Goal: Complete application form: Complete application form

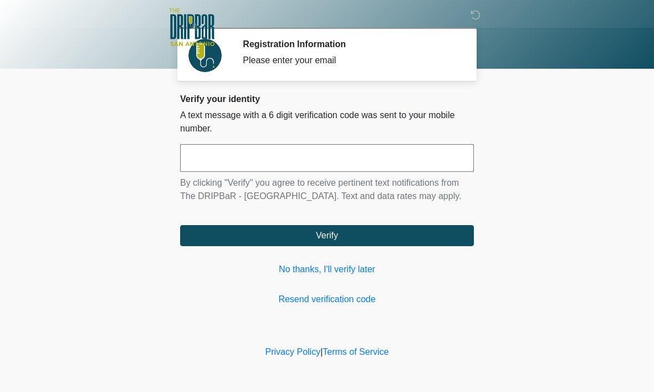
scroll to position [1, 0]
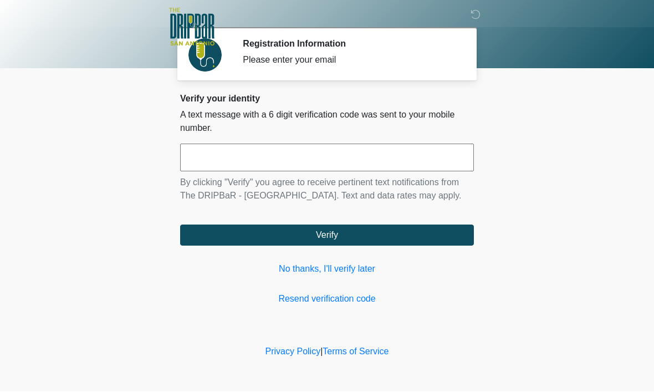
click at [357, 276] on link "No thanks, I'll verify later" at bounding box center [327, 269] width 294 height 13
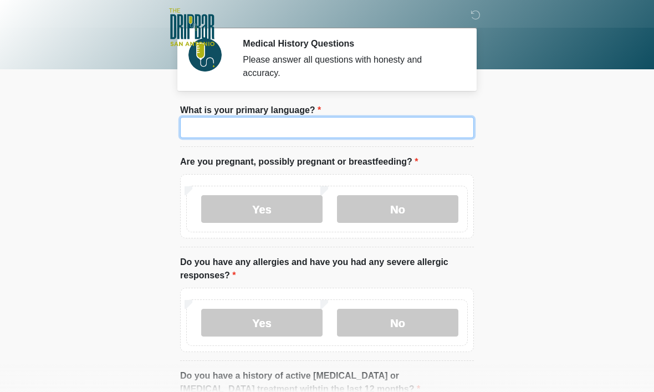
click at [330, 131] on input "What is your primary language?" at bounding box center [327, 127] width 294 height 21
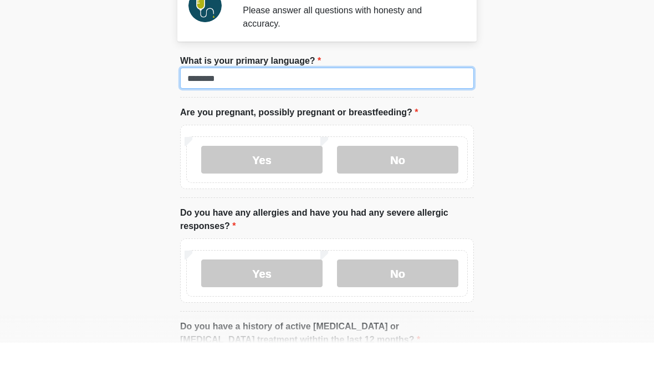
type input "*******"
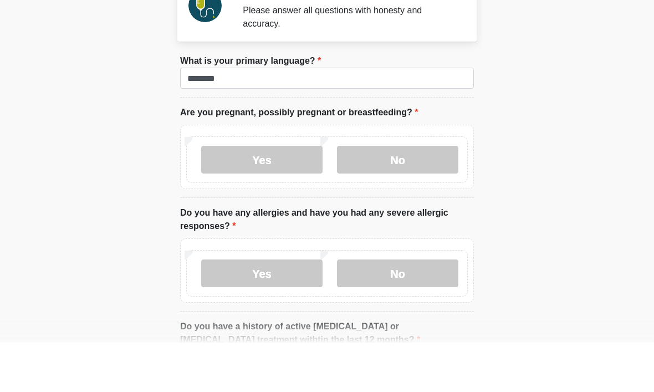
click at [536, 123] on body "‎ ‎ ‎ ‎ Medical History Questions Please answer all questions with honesty and …" at bounding box center [327, 195] width 654 height 392
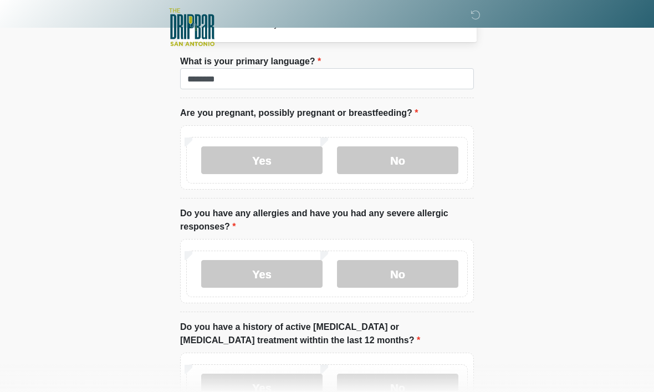
click at [397, 163] on label "No" at bounding box center [397, 160] width 121 height 28
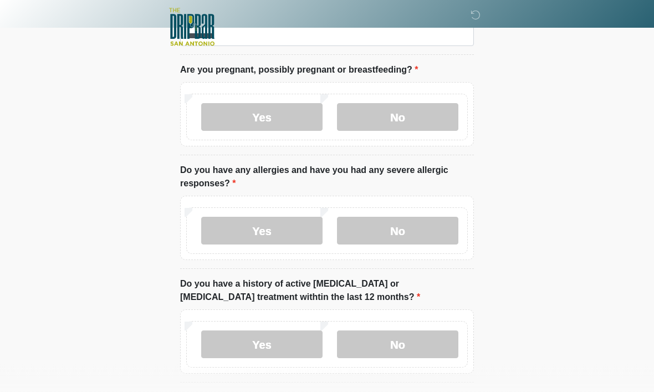
scroll to position [94, 0]
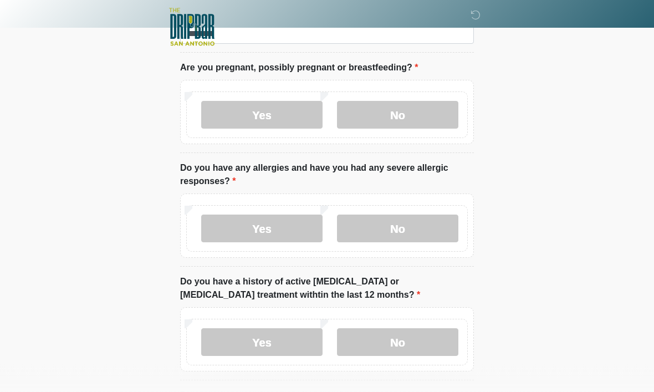
click at [409, 228] on label "No" at bounding box center [397, 229] width 121 height 28
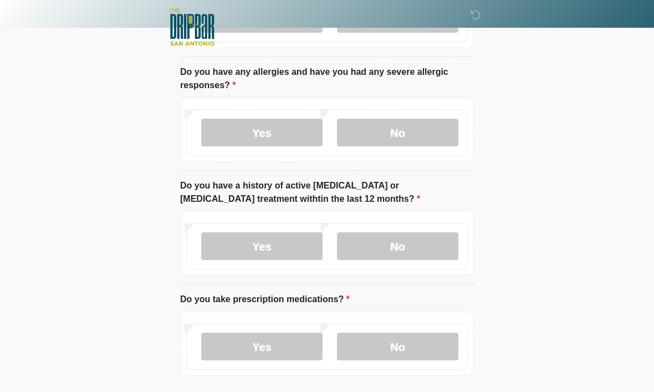
click at [416, 244] on label "No" at bounding box center [397, 247] width 121 height 28
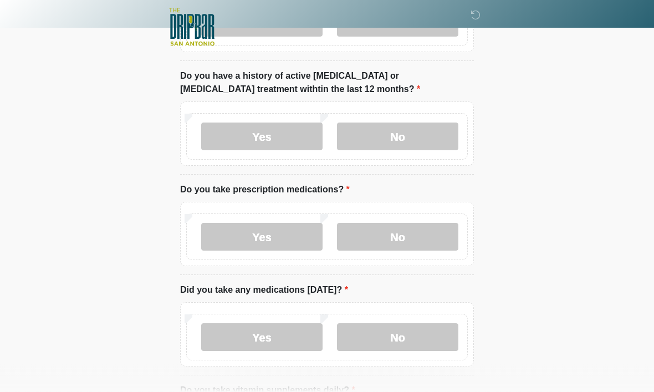
scroll to position [300, 0]
click at [277, 235] on label "Yes" at bounding box center [261, 237] width 121 height 28
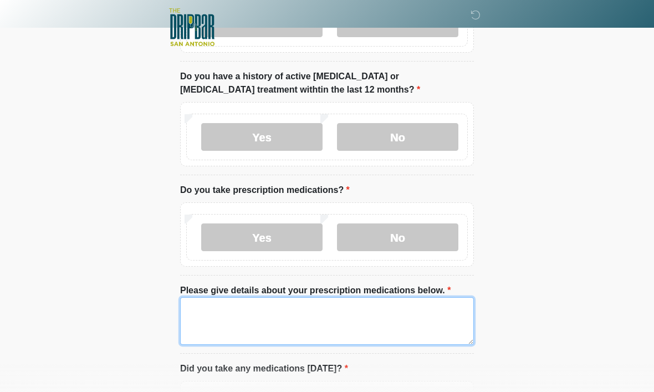
click at [259, 312] on textarea "Please give details about your prescription medications below." at bounding box center [327, 321] width 294 height 48
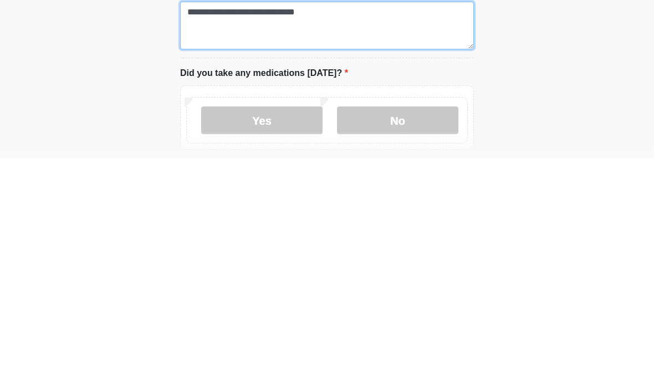
type textarea "**********"
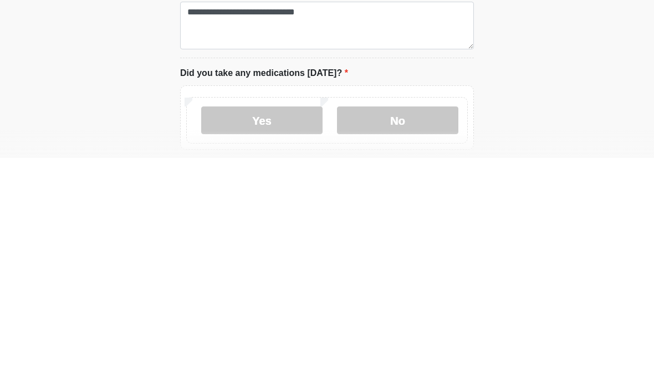
click at [265, 340] on label "Yes" at bounding box center [261, 354] width 121 height 28
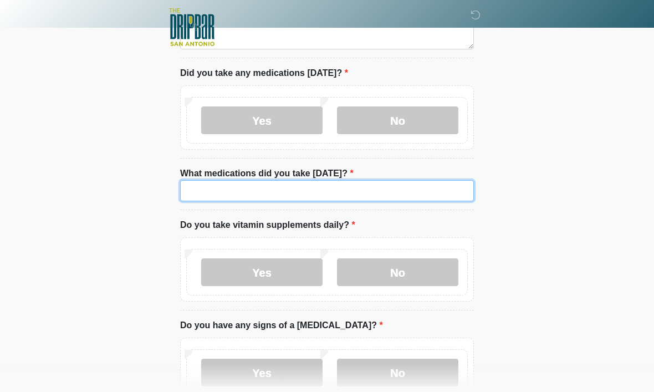
click at [314, 192] on input "What medications did you take [DATE]?" at bounding box center [327, 190] width 294 height 21
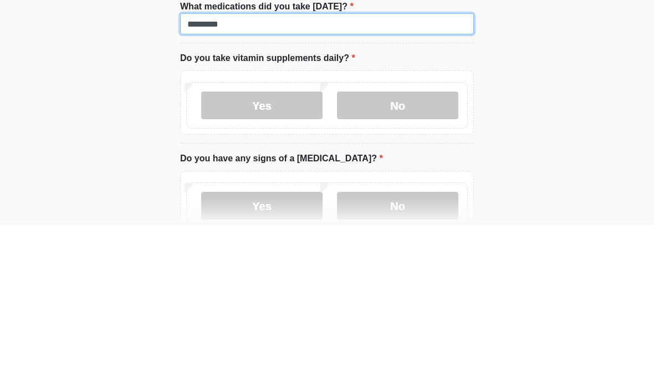
type input "*********"
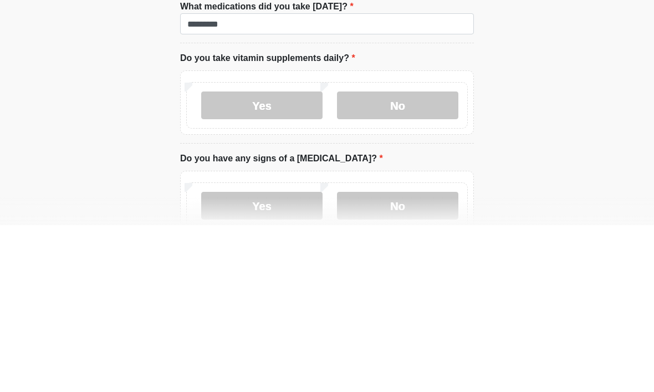
click at [266, 258] on label "Yes" at bounding box center [261, 272] width 121 height 28
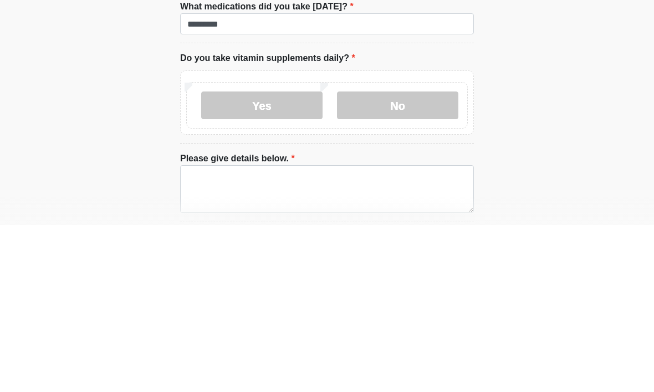
scroll to position [762, 0]
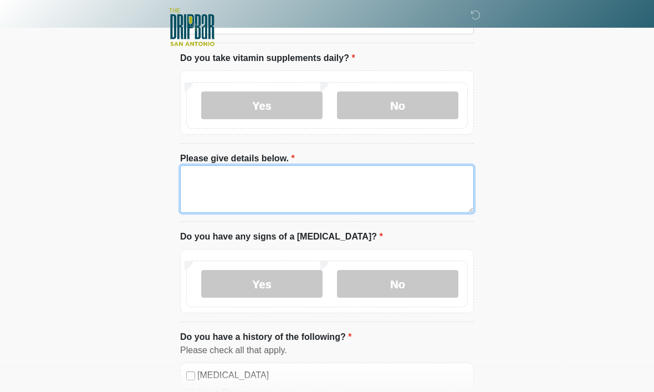
click at [279, 188] on textarea "Please give details below." at bounding box center [327, 189] width 294 height 48
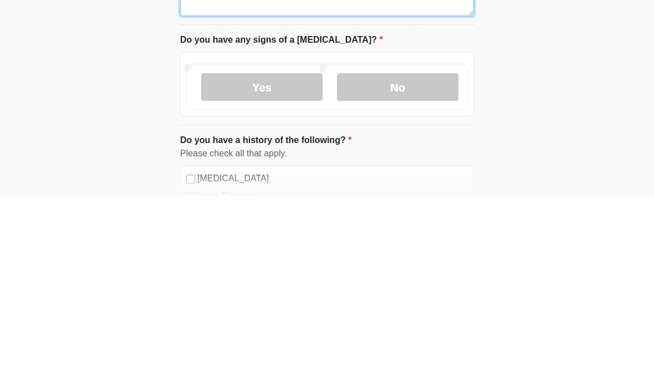
type textarea "**********"
click at [405, 270] on label "No" at bounding box center [397, 284] width 121 height 28
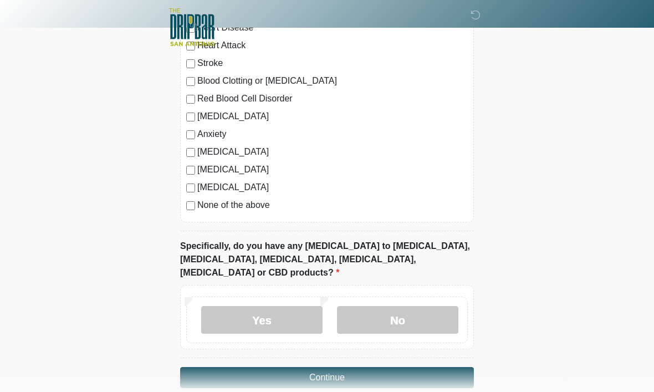
scroll to position [1129, 0]
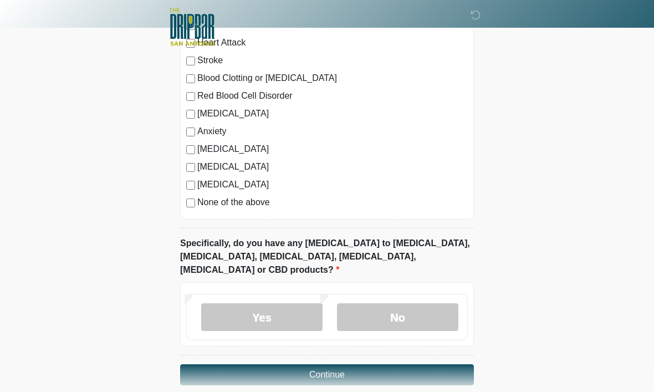
click at [406, 304] on label "No" at bounding box center [397, 318] width 121 height 28
click at [372, 364] on button "Continue" at bounding box center [327, 374] width 294 height 21
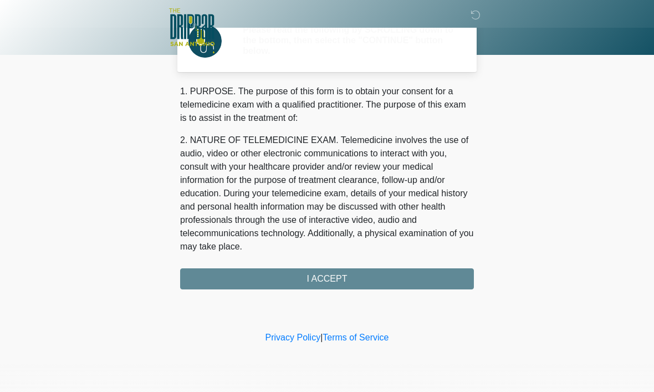
scroll to position [0, 0]
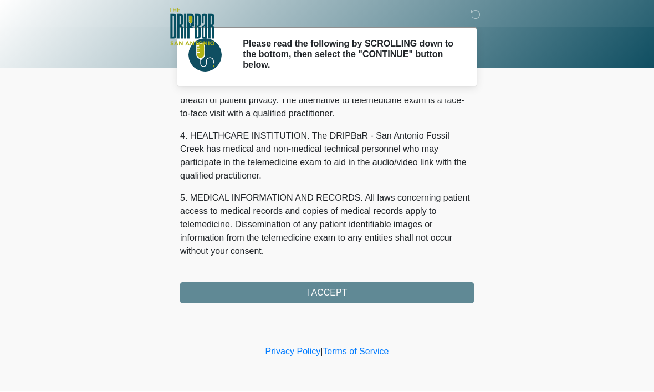
click at [356, 298] on div "1. PURPOSE. The purpose of this form is to obtain your consent for a telemedici…" at bounding box center [327, 201] width 294 height 204
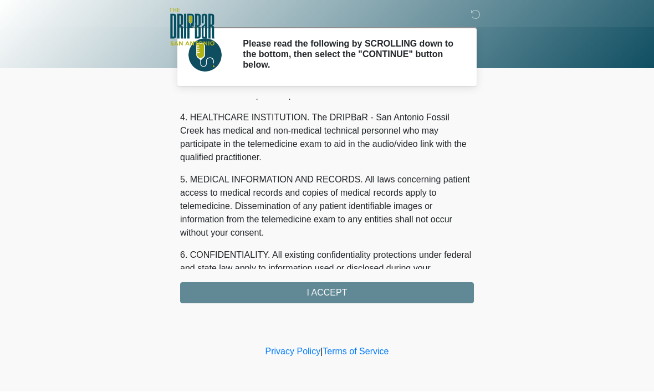
click at [355, 297] on div "1. PURPOSE. The purpose of this form is to obtain your consent for a telemedici…" at bounding box center [327, 201] width 294 height 204
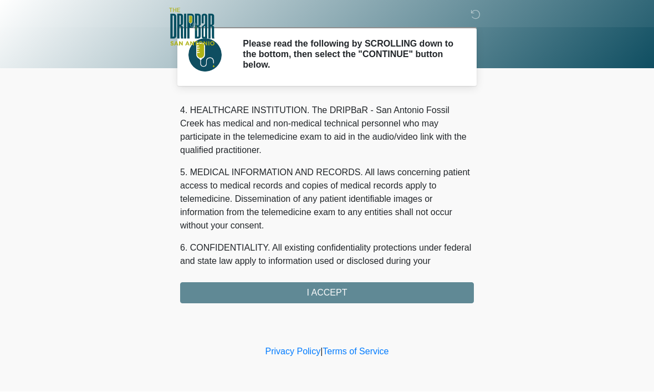
scroll to position [302, 0]
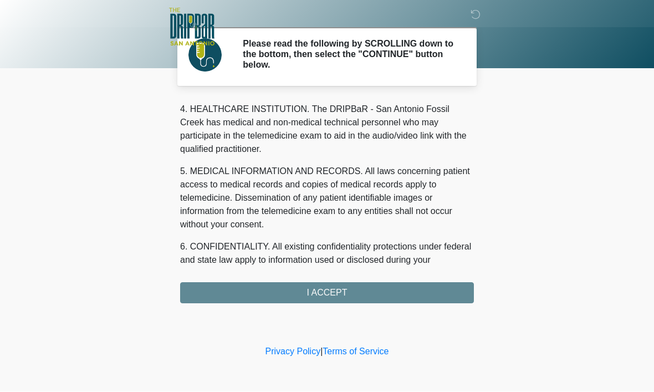
click at [346, 283] on div "1. PURPOSE. The purpose of this form is to obtain your consent for a telemedici…" at bounding box center [327, 201] width 294 height 204
click at [346, 300] on div "1. PURPOSE. The purpose of this form is to obtain your consent for a telemedici…" at bounding box center [327, 201] width 294 height 204
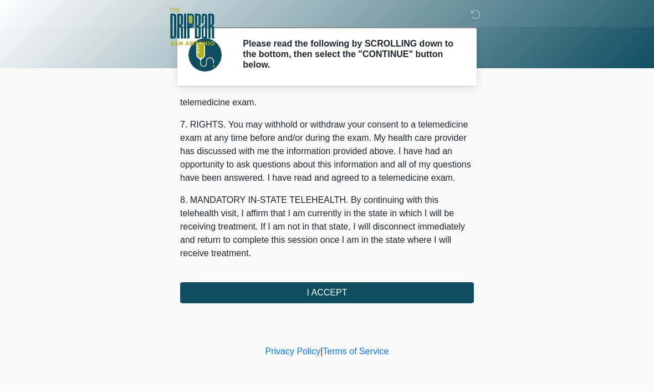
click at [337, 287] on button "I ACCEPT" at bounding box center [327, 292] width 294 height 21
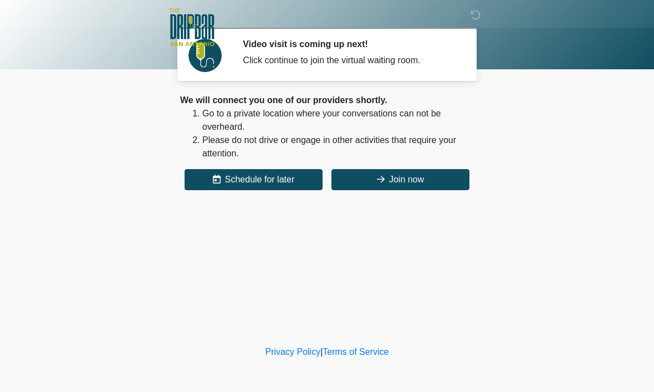
click at [403, 177] on button "Join now" at bounding box center [400, 179] width 138 height 21
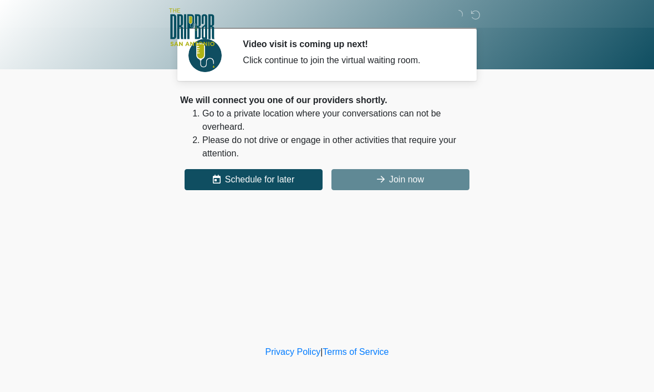
click at [395, 177] on button "Join now" at bounding box center [400, 179] width 138 height 21
